Goal: Information Seeking & Learning: Learn about a topic

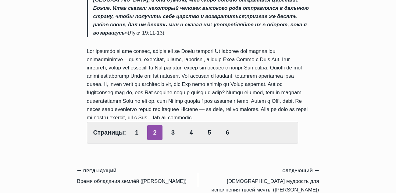
scroll to position [671, 0]
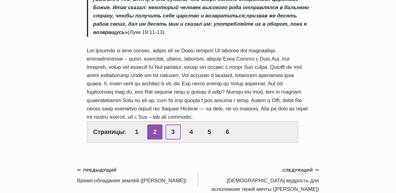
click at [171, 124] on link "3" at bounding box center [173, 131] width 15 height 15
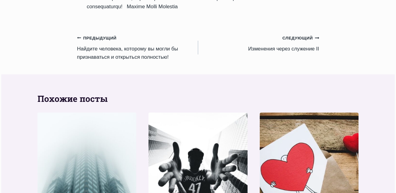
scroll to position [671, 0]
